Goal: Task Accomplishment & Management: Manage account settings

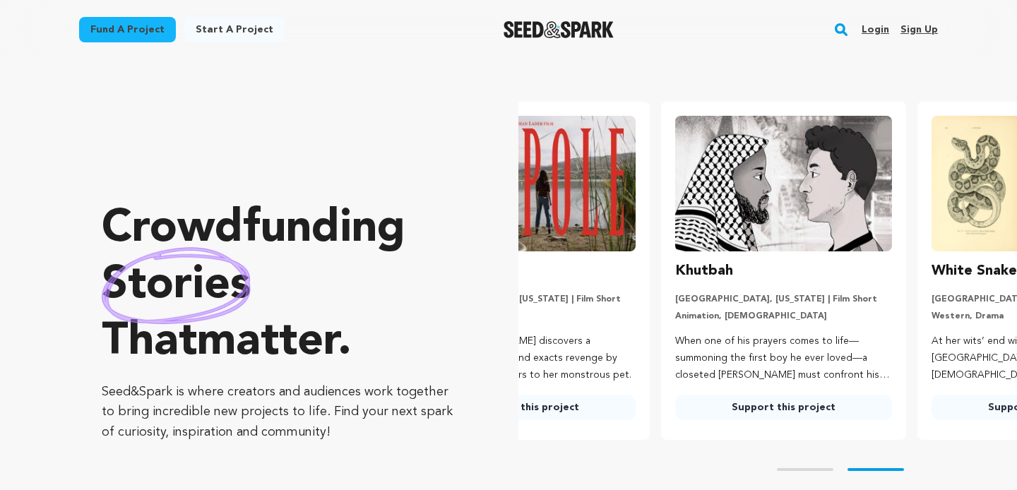
click at [883, 29] on link "Login" at bounding box center [876, 29] width 28 height 23
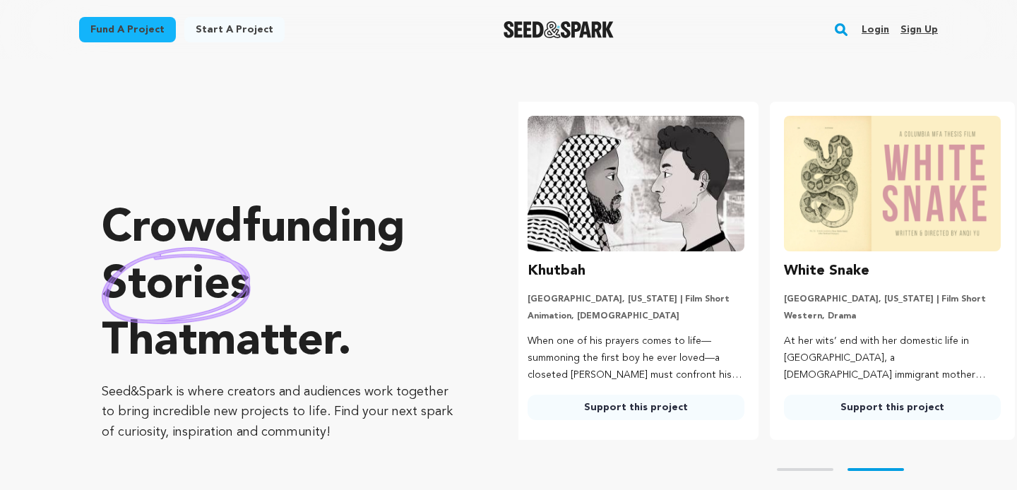
scroll to position [0, 268]
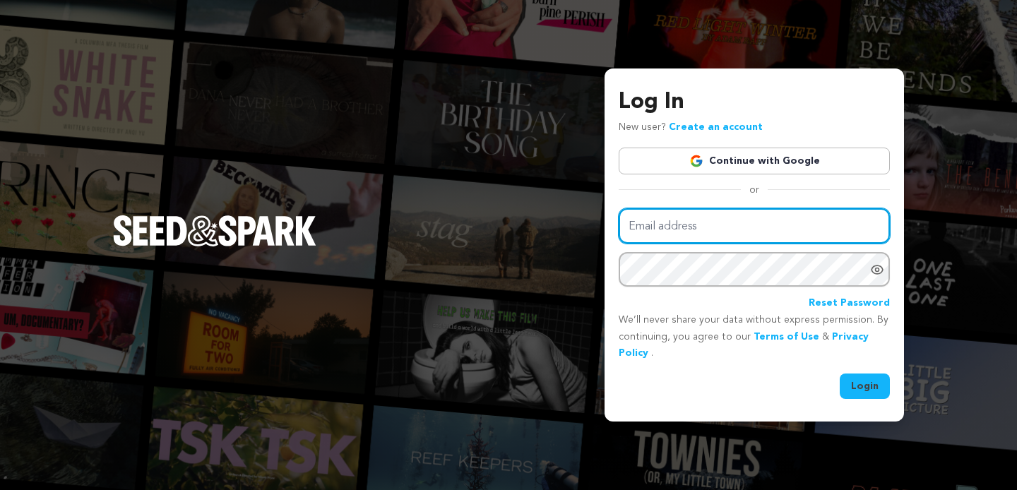
click at [706, 218] on input "Email address" at bounding box center [754, 226] width 271 height 36
type input "[EMAIL_ADDRESS][DOMAIN_NAME]"
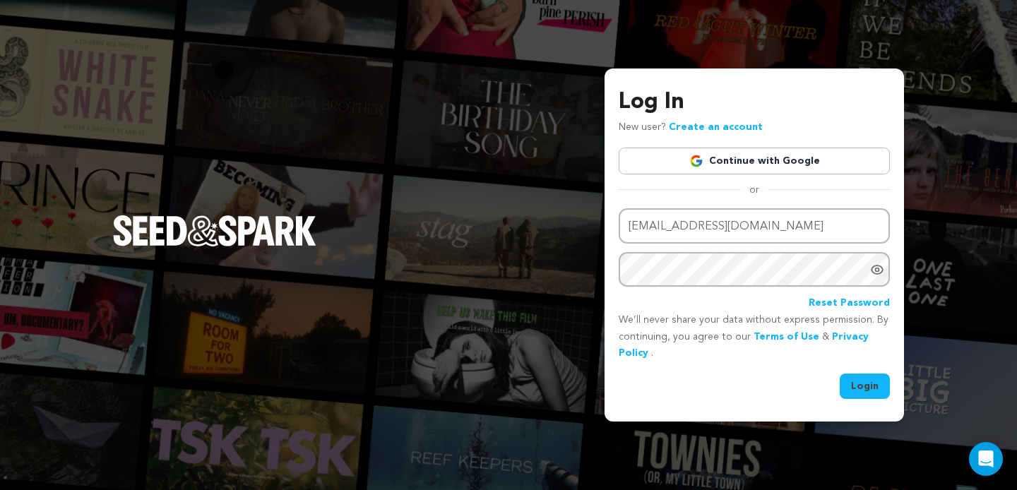
click at [879, 272] on icon "Show password as plain text. Warning: this will display your password on the sc…" at bounding box center [877, 270] width 14 height 14
click at [872, 390] on button "Login" at bounding box center [865, 386] width 50 height 25
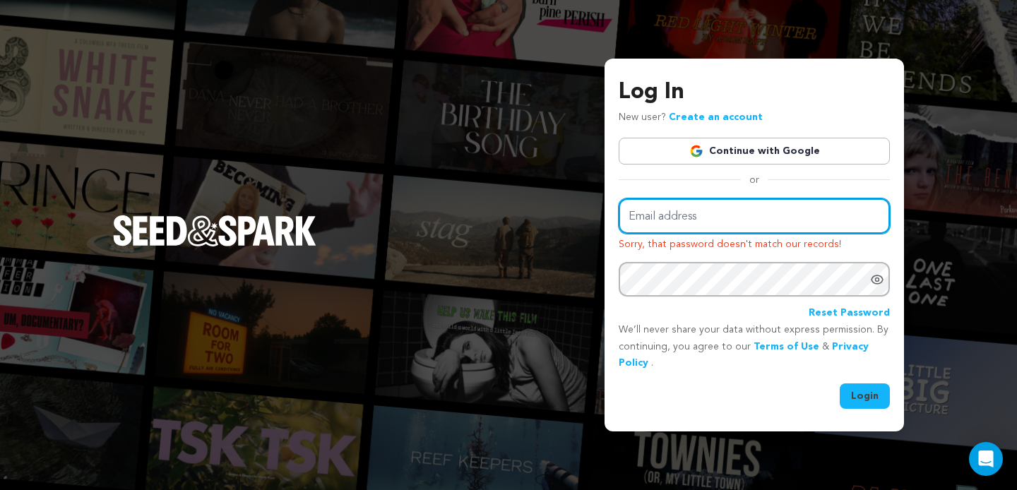
click at [682, 220] on input "Email address" at bounding box center [754, 216] width 271 height 36
type input "[EMAIL_ADDRESS][DOMAIN_NAME]"
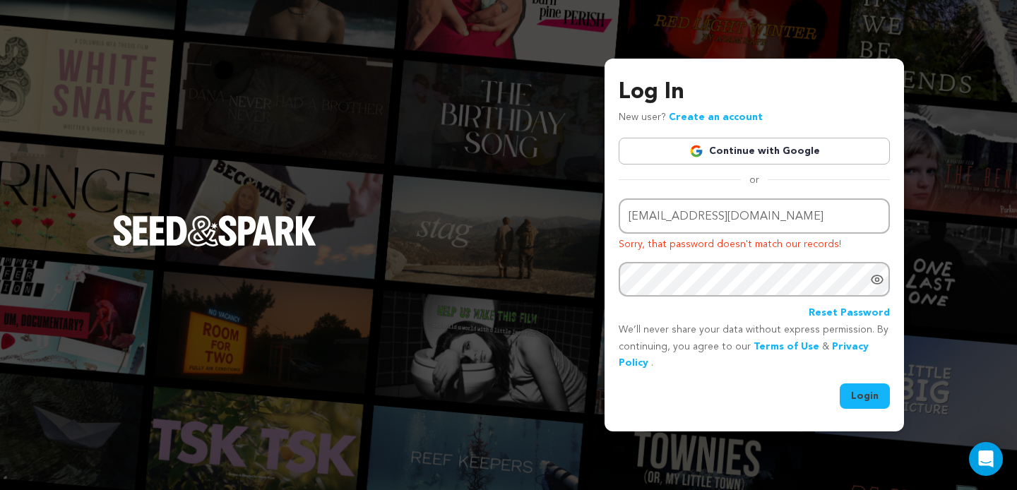
click at [851, 388] on button "Login" at bounding box center [865, 395] width 50 height 25
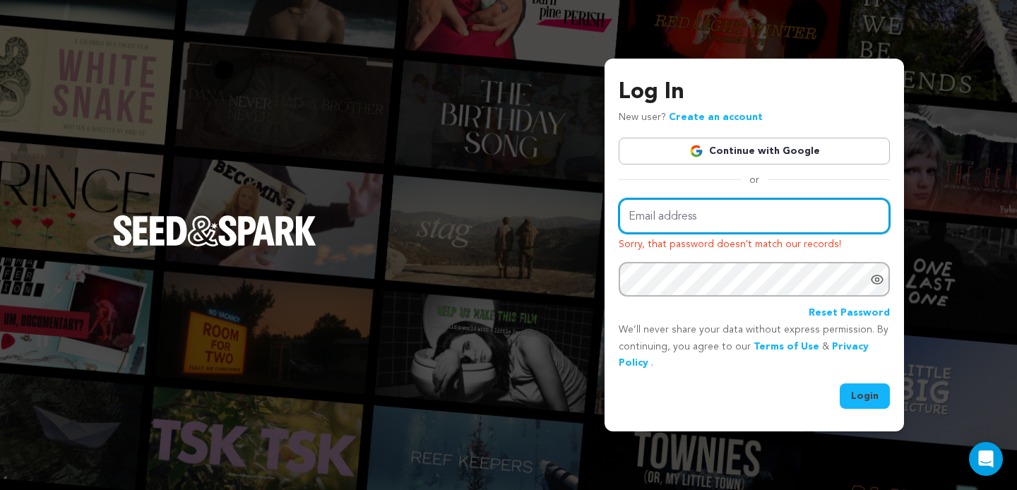
click at [662, 212] on input "Email address" at bounding box center [754, 216] width 271 height 36
type input "[EMAIL_ADDRESS][DOMAIN_NAME]"
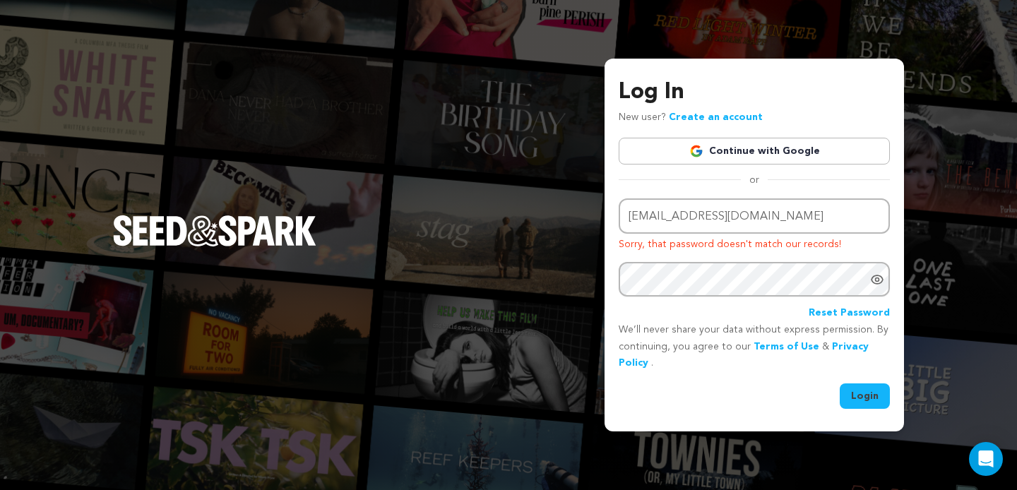
click at [876, 283] on icon "Show password as plain text. Warning: this will display your password on the sc…" at bounding box center [876, 279] width 11 height 8
click at [867, 398] on button "Login" at bounding box center [865, 395] width 50 height 25
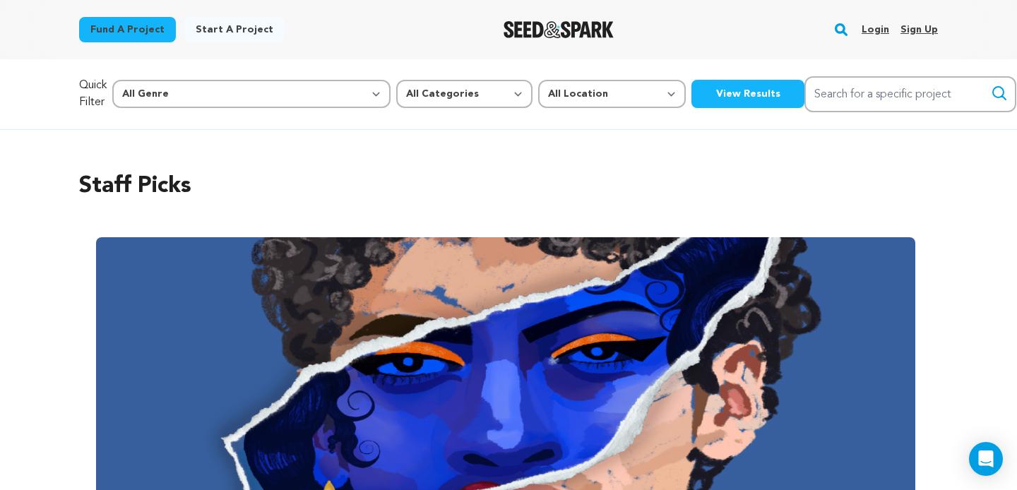
click at [880, 28] on link "Login" at bounding box center [876, 29] width 28 height 23
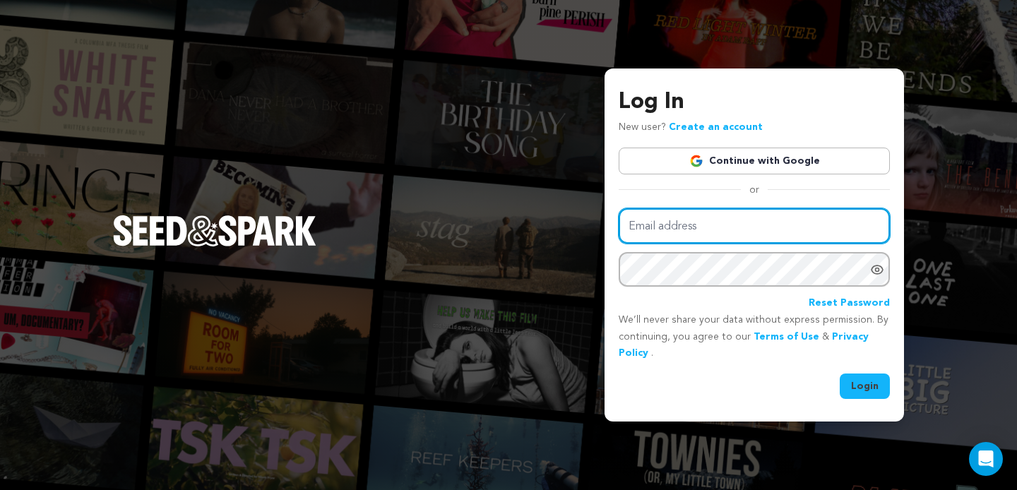
click at [713, 238] on input "Email address" at bounding box center [754, 226] width 271 height 36
type input "[EMAIL_ADDRESS][DOMAIN_NAME]"
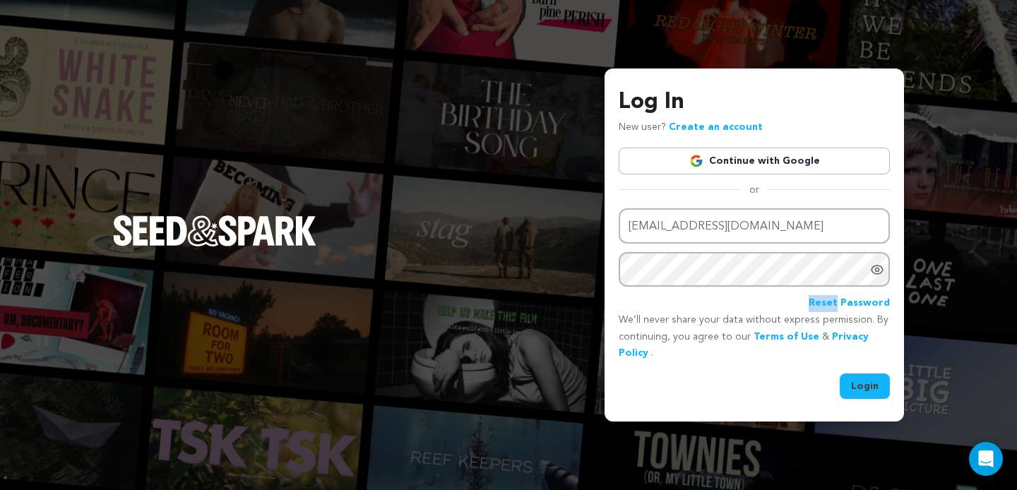
click at [720, 287] on div "Email address cdilyard@asu.edu Password Reset Password" at bounding box center [754, 260] width 271 height 104
click at [865, 385] on button "Login" at bounding box center [865, 386] width 50 height 25
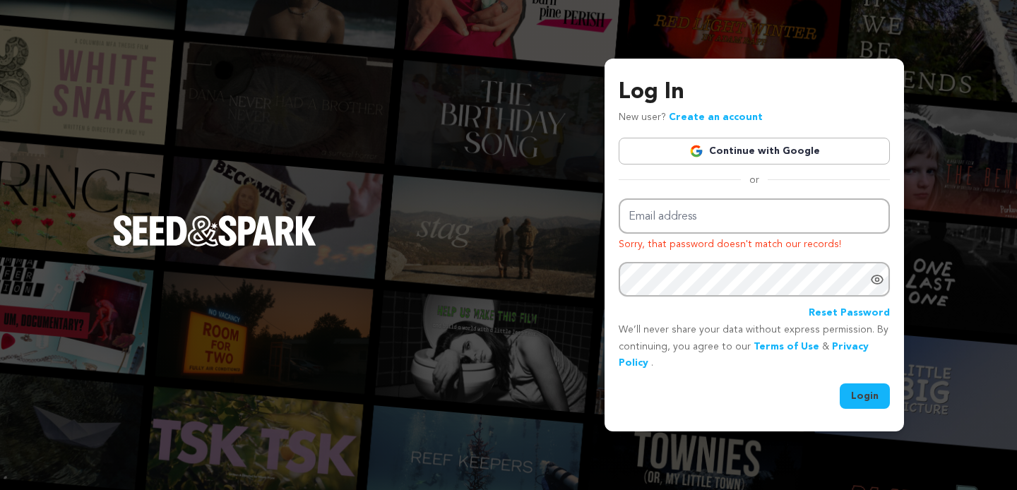
click at [858, 383] on div "Email address Sorry, that password doesn't match our records! Password Reset Pa…" at bounding box center [754, 303] width 271 height 210
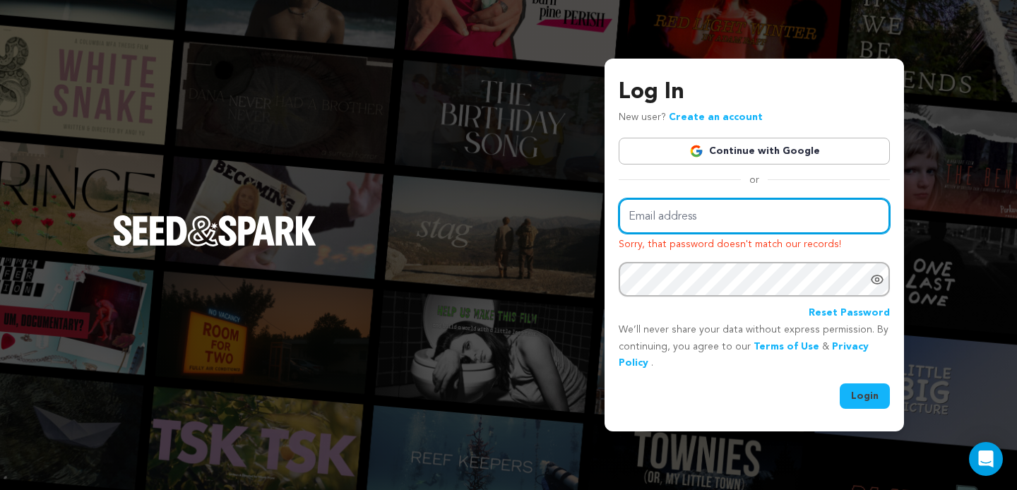
click at [698, 201] on input "Email address" at bounding box center [754, 216] width 271 height 36
type input "[EMAIL_ADDRESS][DOMAIN_NAME]"
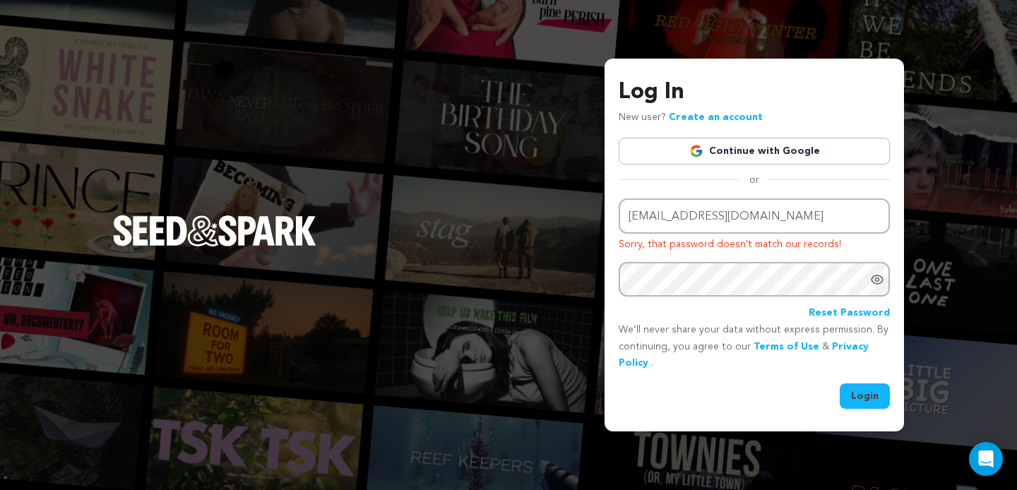
click at [864, 394] on button "Login" at bounding box center [865, 395] width 50 height 25
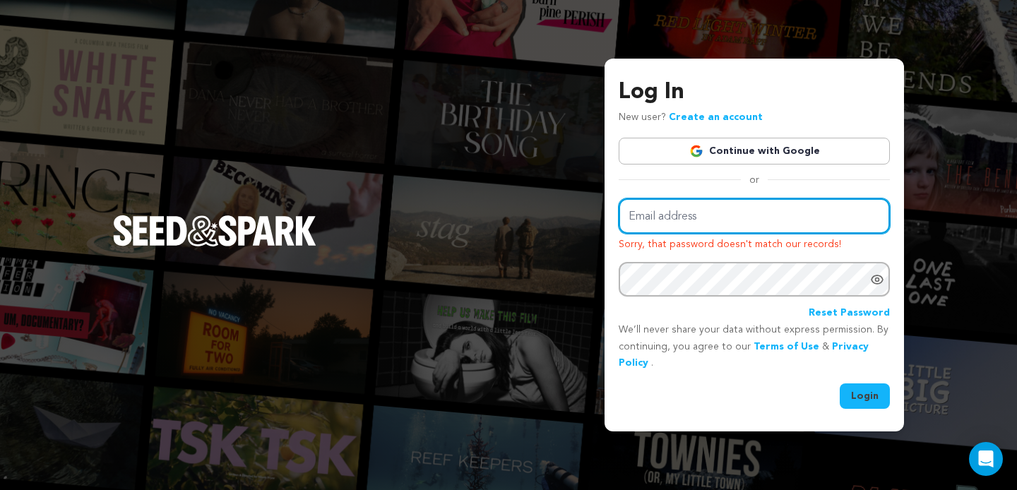
click at [670, 226] on input "Email address" at bounding box center [754, 216] width 271 height 36
type input "[EMAIL_ADDRESS][DOMAIN_NAME]"
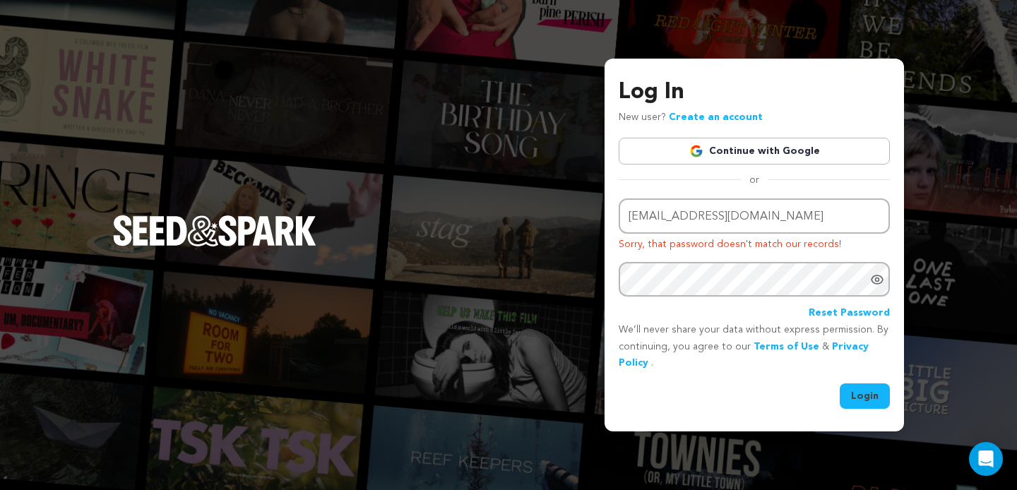
click at [842, 315] on link "Reset Password" at bounding box center [849, 313] width 81 height 17
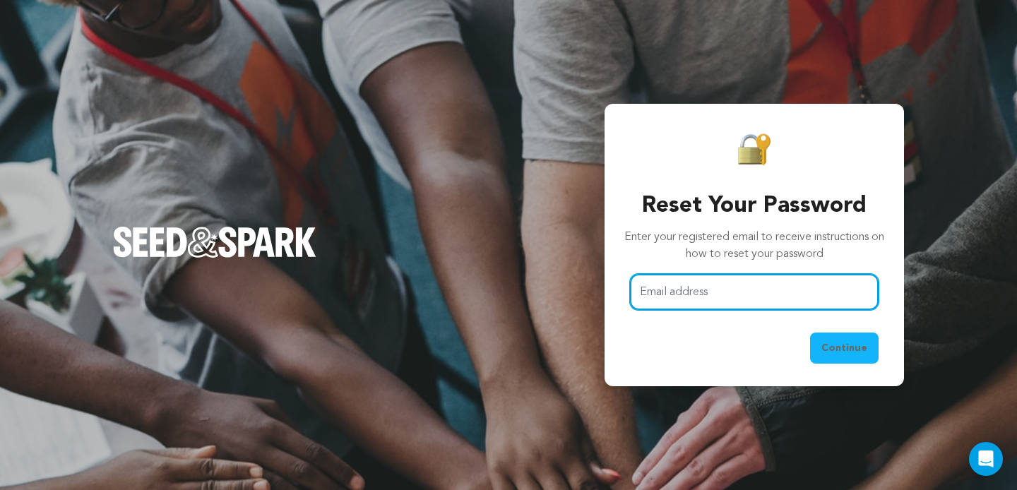
click at [676, 287] on input "Email address" at bounding box center [754, 292] width 249 height 36
type input "[EMAIL_ADDRESS][DOMAIN_NAME]"
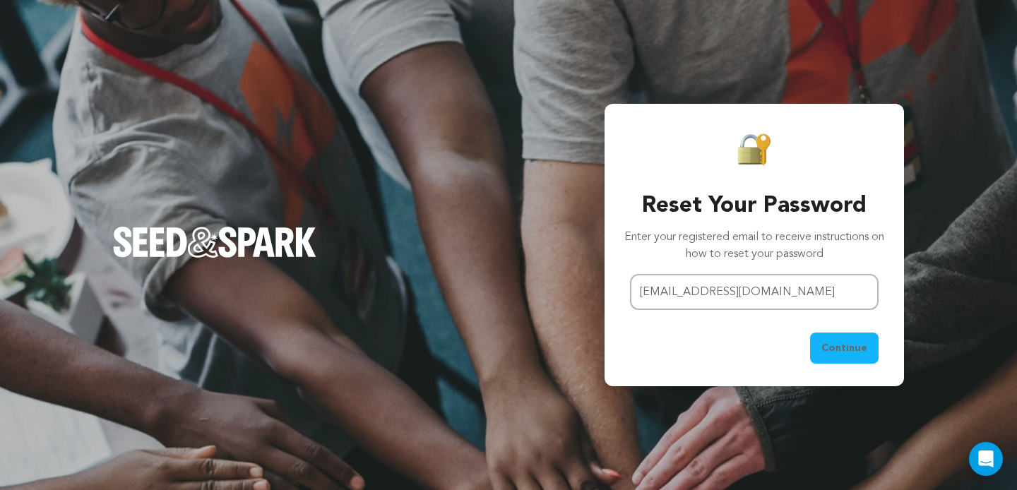
click at [856, 352] on span "Continue" at bounding box center [844, 348] width 46 height 14
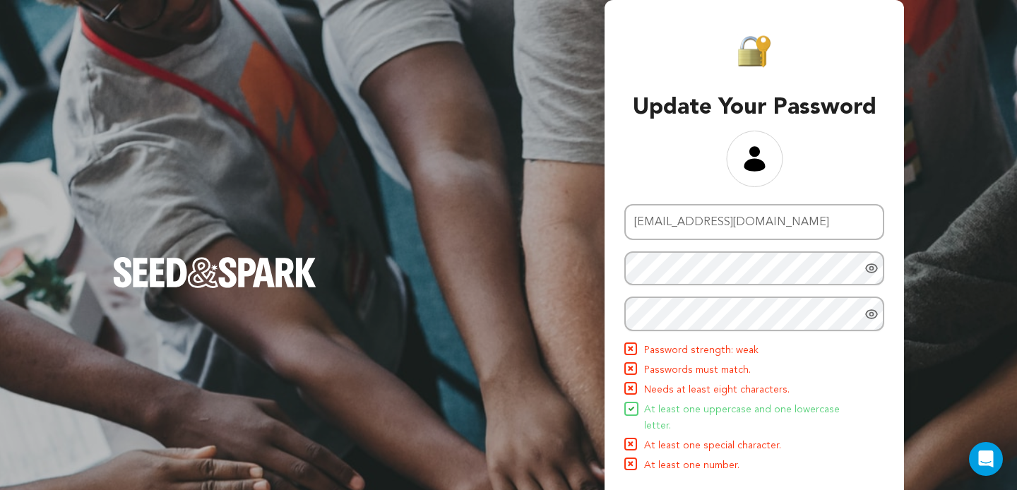
click at [867, 270] on icon "Show password as plain text. Warning: this will display your password on the sc…" at bounding box center [871, 268] width 11 height 8
click at [872, 319] on icon "Show password as plain text. Warning: this will display your password on the sc…" at bounding box center [871, 314] width 14 height 14
click at [867, 313] on icon "Hide Password" at bounding box center [871, 314] width 14 height 14
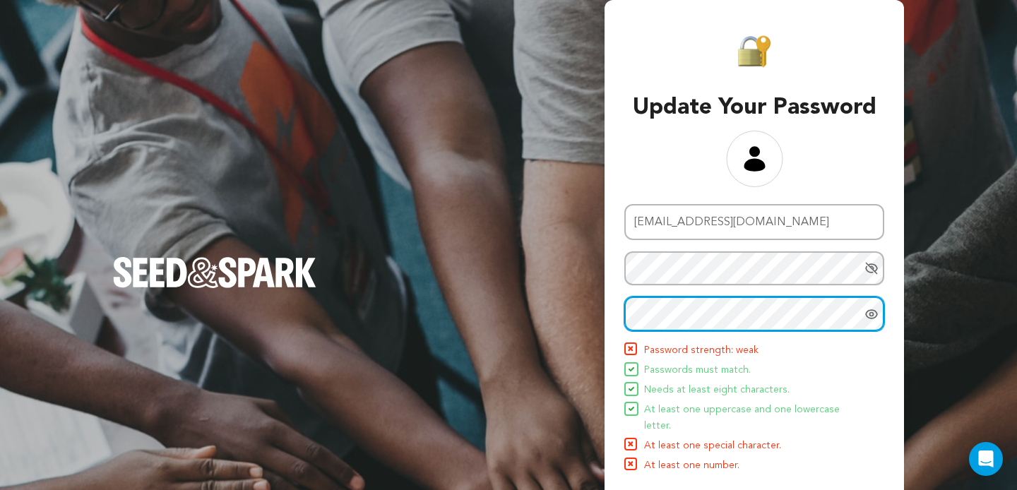
scroll to position [44, 0]
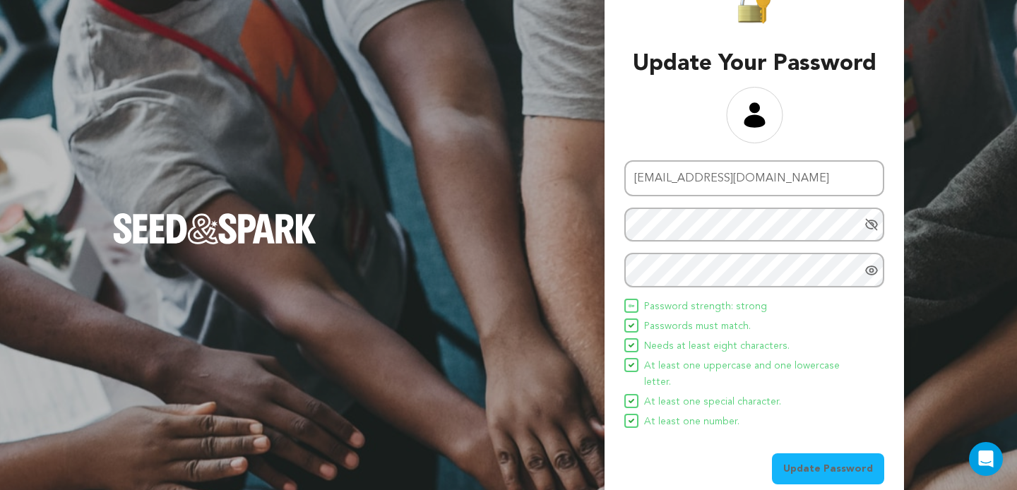
click at [835, 453] on button "Update Password" at bounding box center [828, 468] width 112 height 31
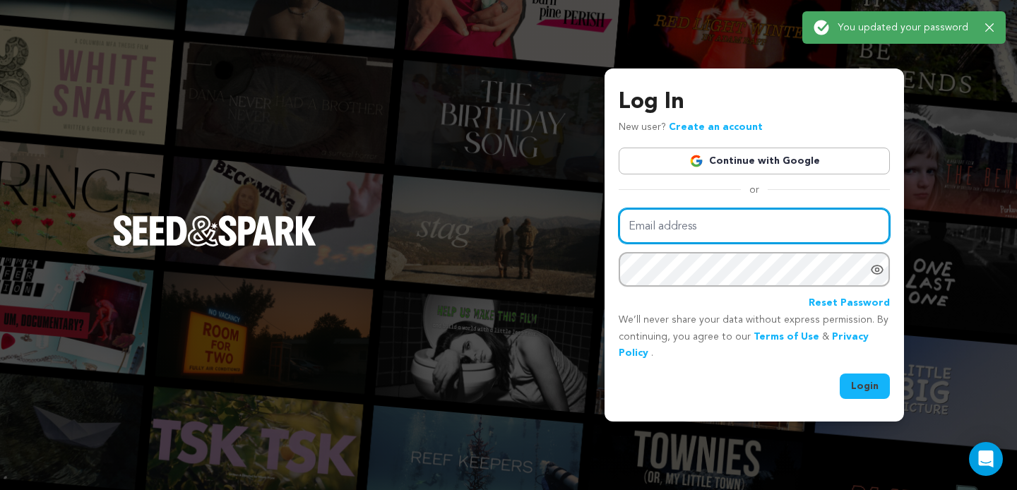
click at [726, 222] on input "Email address" at bounding box center [754, 226] width 271 height 36
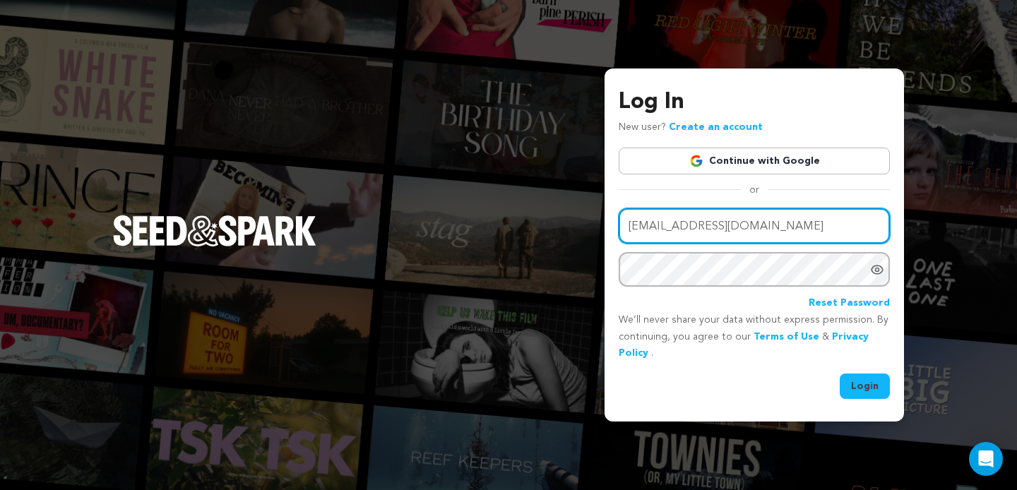
type input "[EMAIL_ADDRESS][DOMAIN_NAME]"
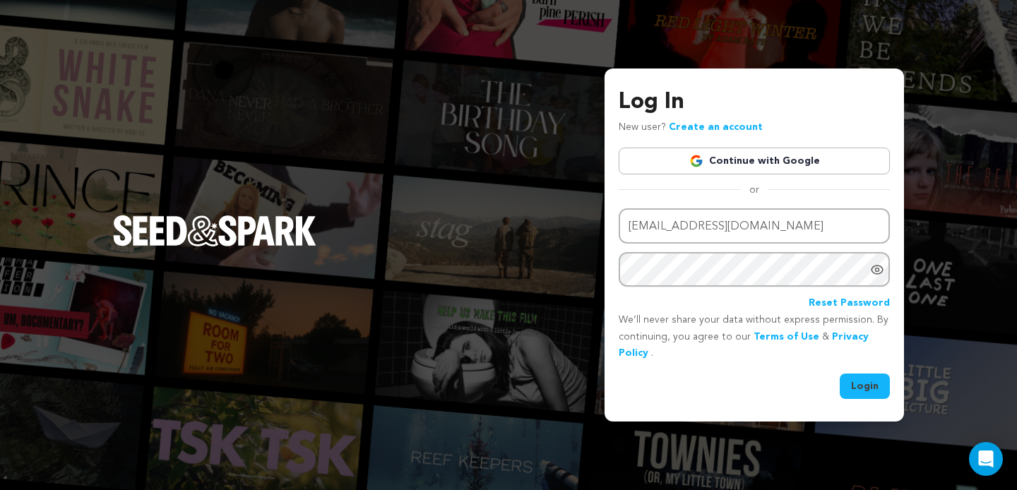
click at [880, 275] on icon "Show password as plain text. Warning: this will display your password on the sc…" at bounding box center [877, 270] width 14 height 14
click at [868, 388] on button "Login" at bounding box center [865, 386] width 50 height 25
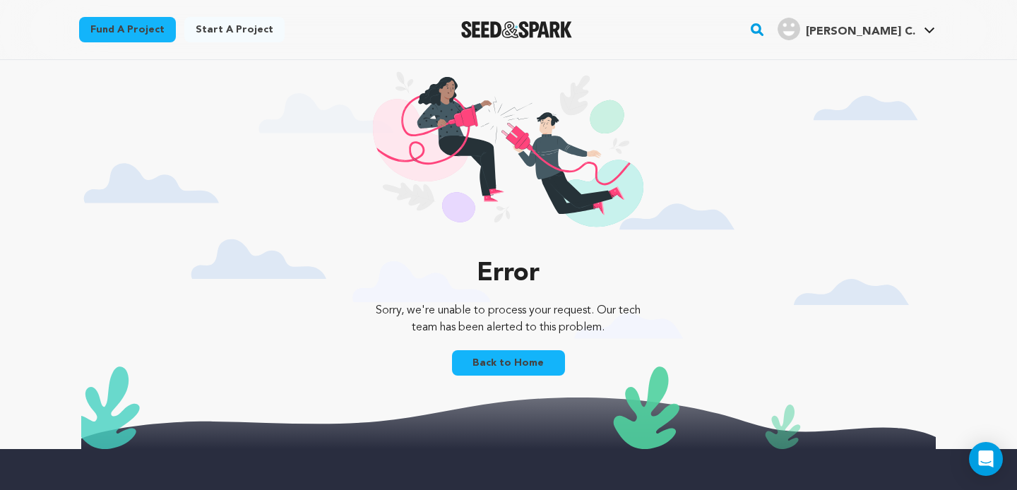
click at [531, 363] on link "Back to Home" at bounding box center [508, 362] width 113 height 25
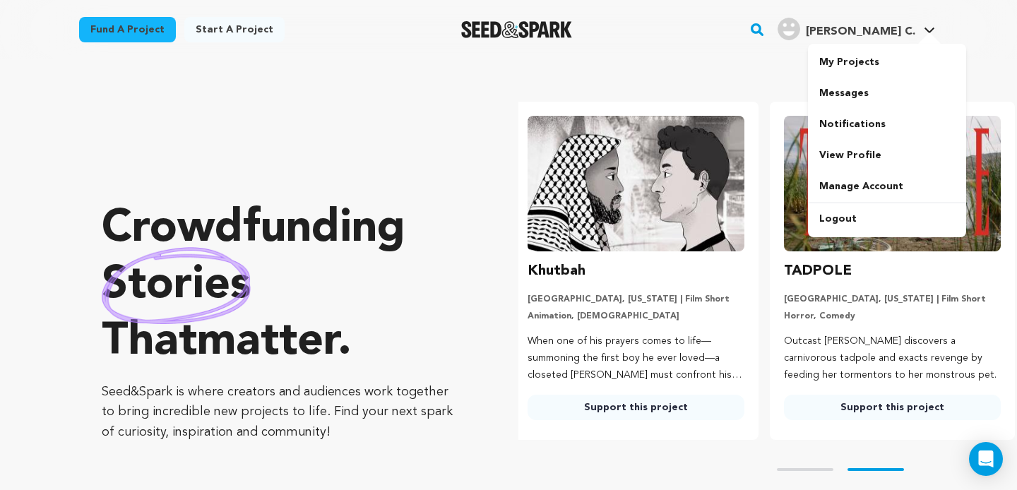
click at [905, 35] on span "[PERSON_NAME] C." at bounding box center [860, 31] width 109 height 11
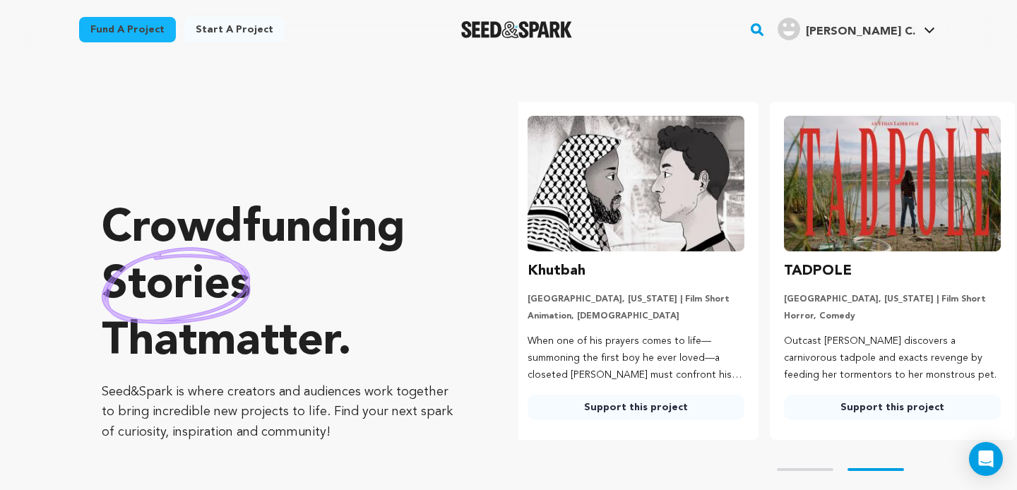
scroll to position [0, 268]
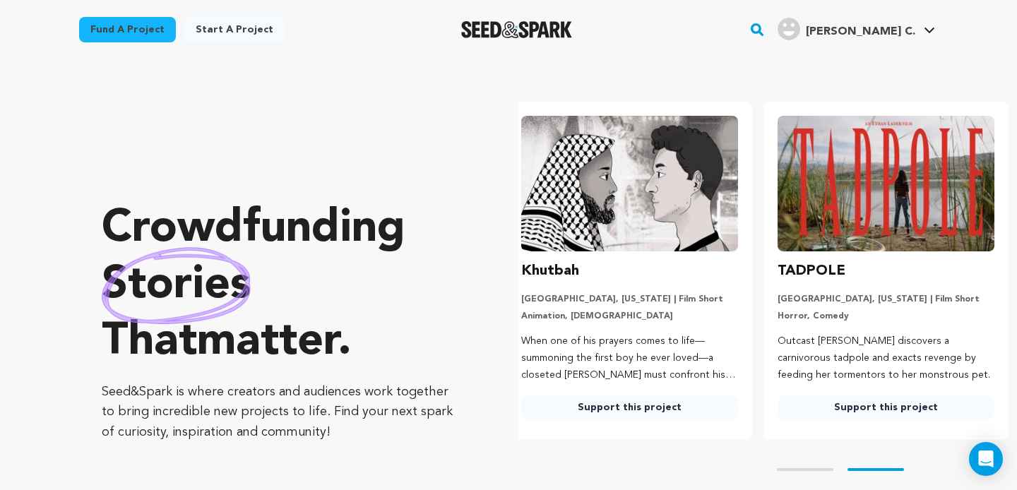
click at [905, 35] on span "[PERSON_NAME] C." at bounding box center [860, 31] width 109 height 11
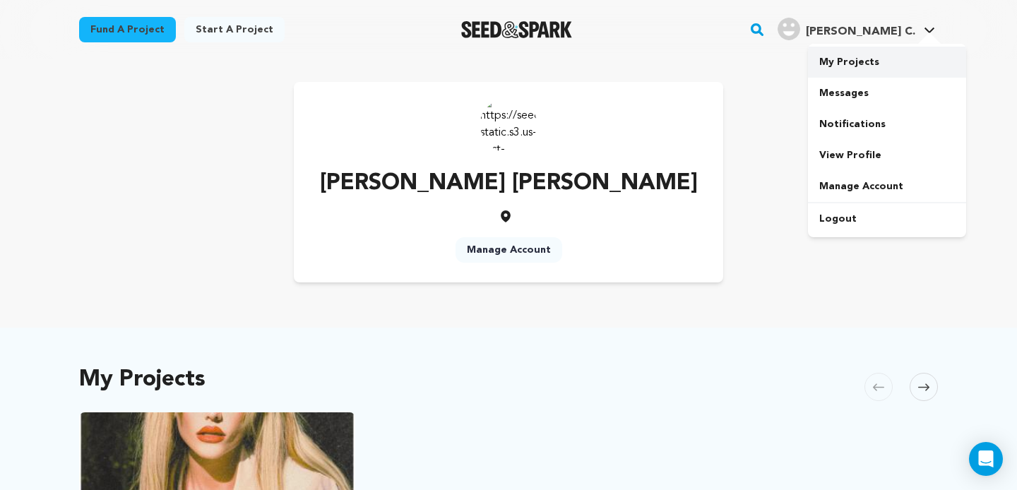
click at [871, 56] on link "My Projects" at bounding box center [887, 62] width 158 height 31
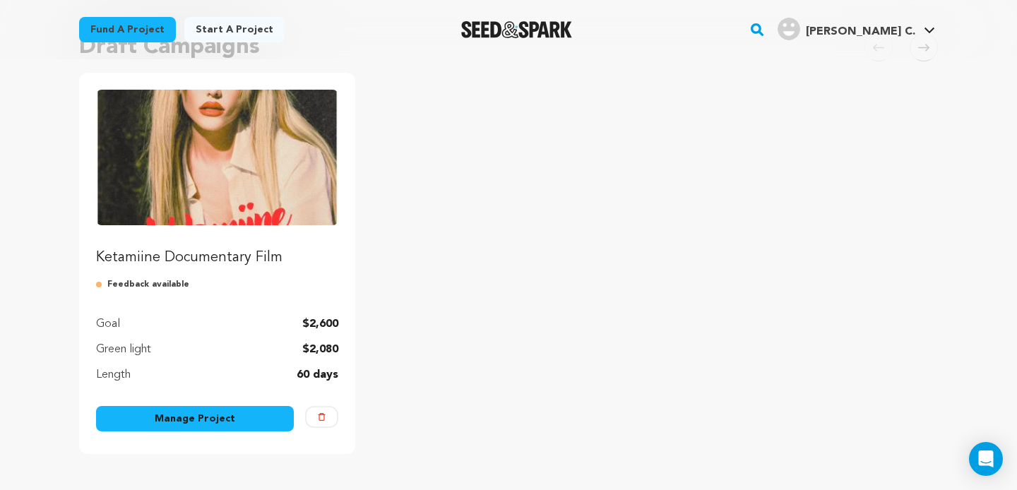
scroll to position [150, 0]
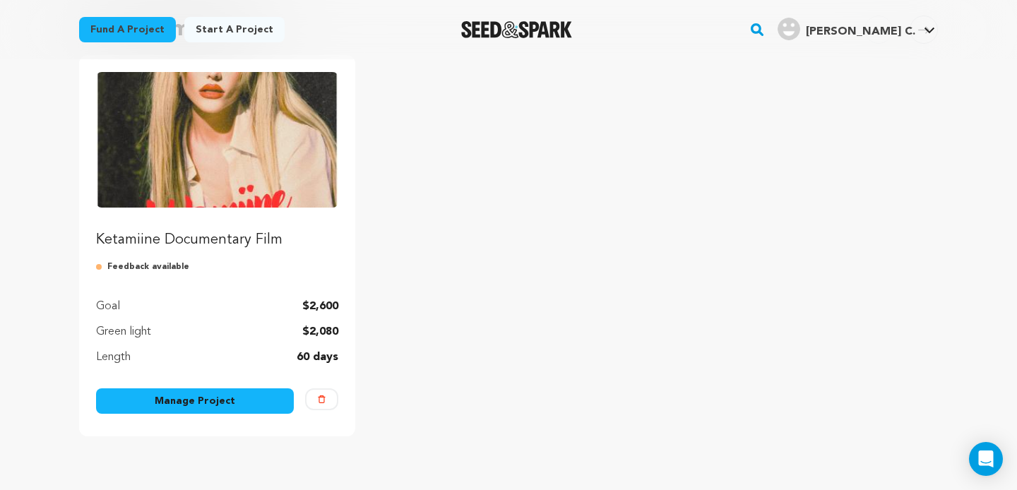
click at [218, 403] on link "Manage Project" at bounding box center [195, 400] width 198 height 25
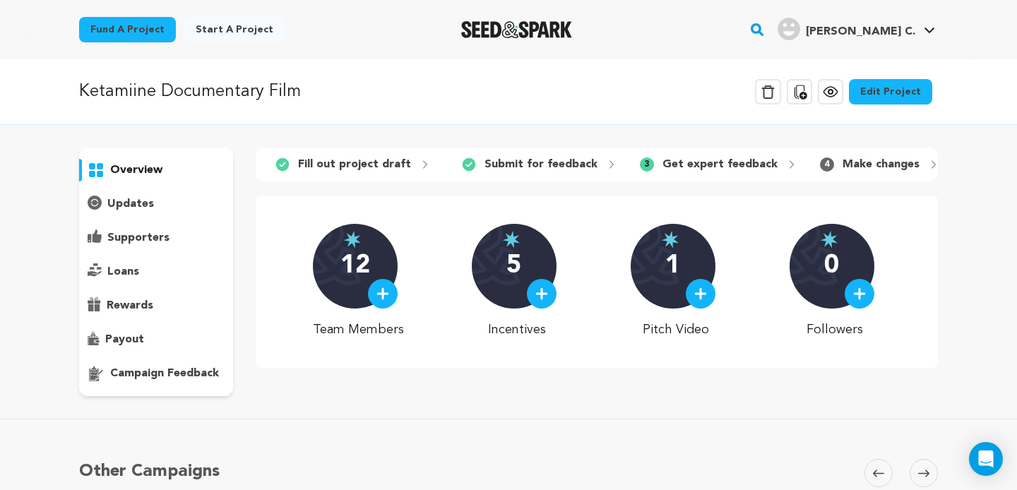
click at [157, 371] on p "campaign feedback" at bounding box center [164, 373] width 109 height 17
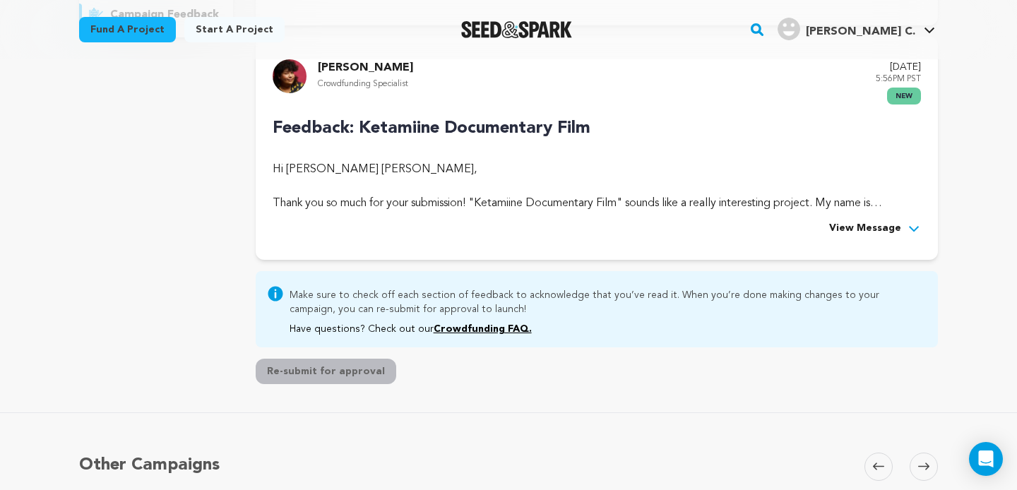
scroll to position [359, 0]
click at [874, 224] on span "View Message" at bounding box center [865, 228] width 72 height 17
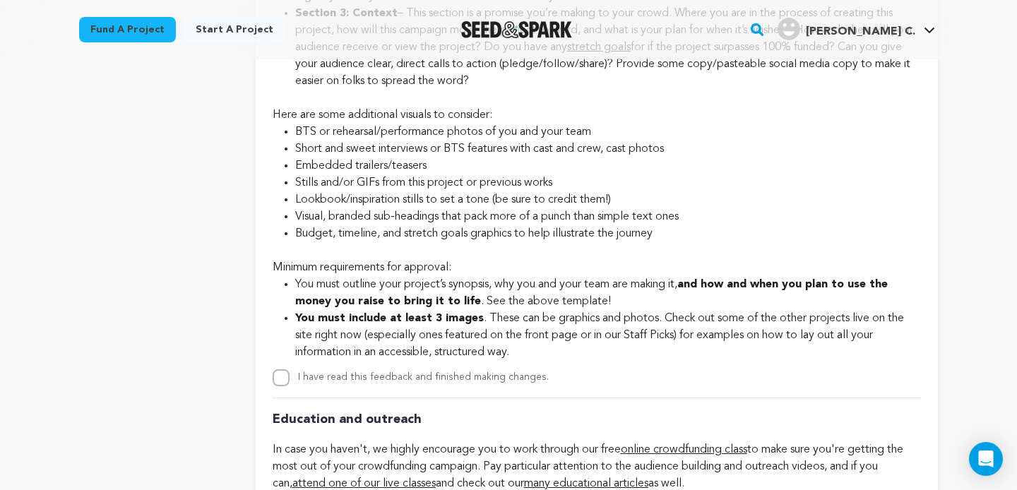
scroll to position [3240, 0]
